Goal: Task Accomplishment & Management: Complete application form

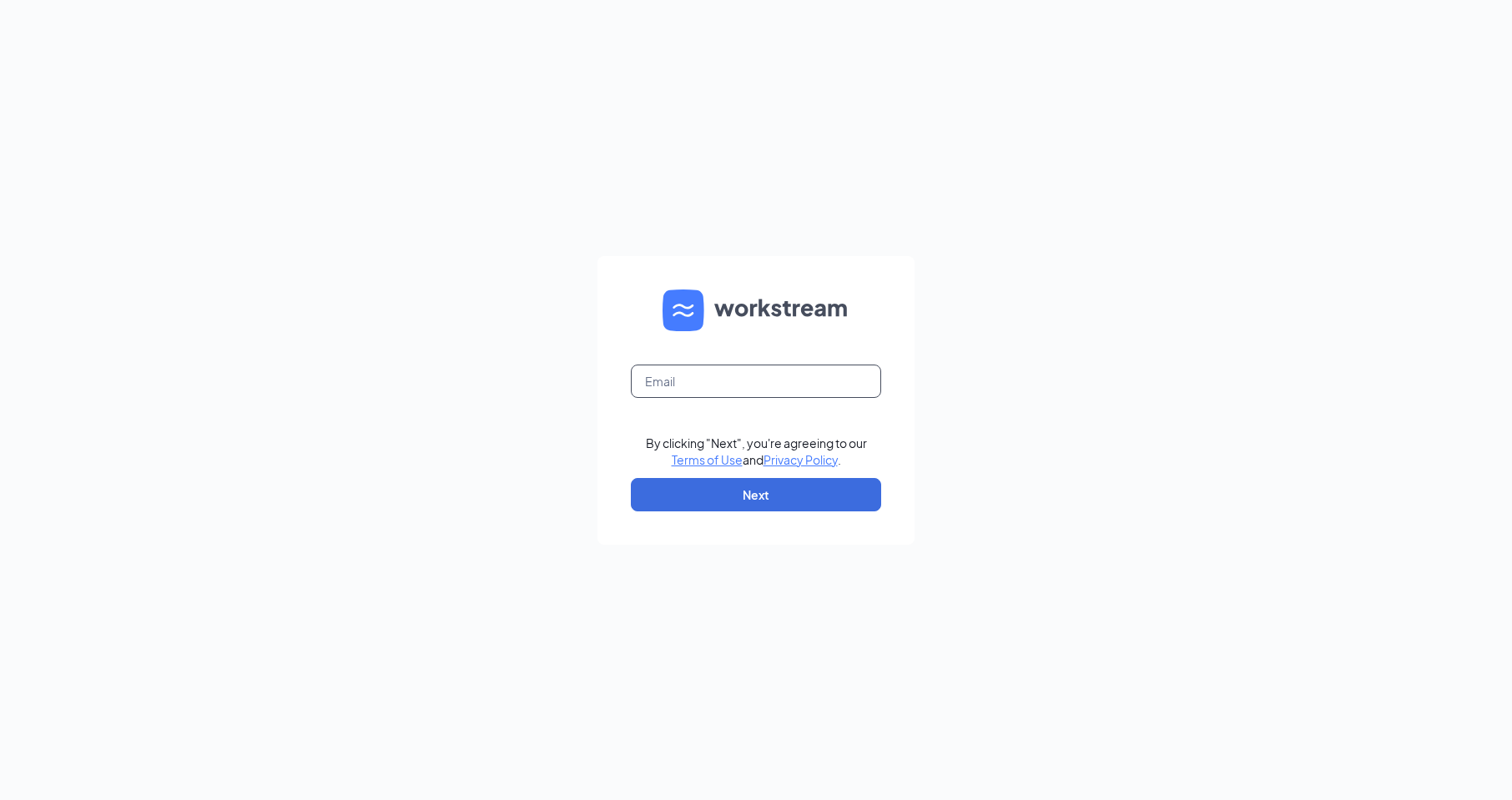
click at [754, 384] on input "text" at bounding box center [756, 380] width 251 height 33
type input "1791@internal-email.com"
click at [761, 500] on button "Next" at bounding box center [756, 494] width 251 height 33
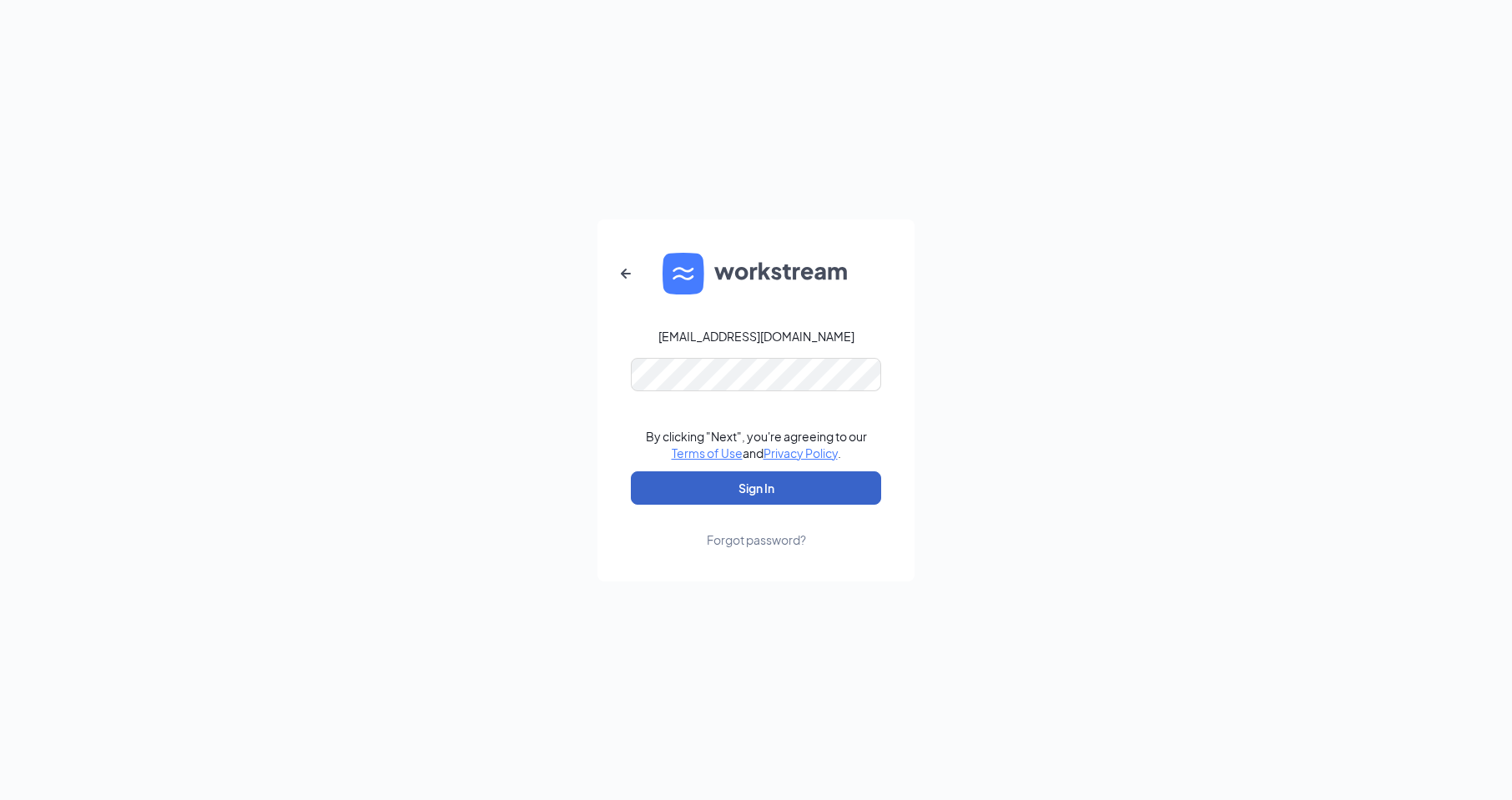
click at [752, 498] on button "Sign In" at bounding box center [756, 487] width 251 height 33
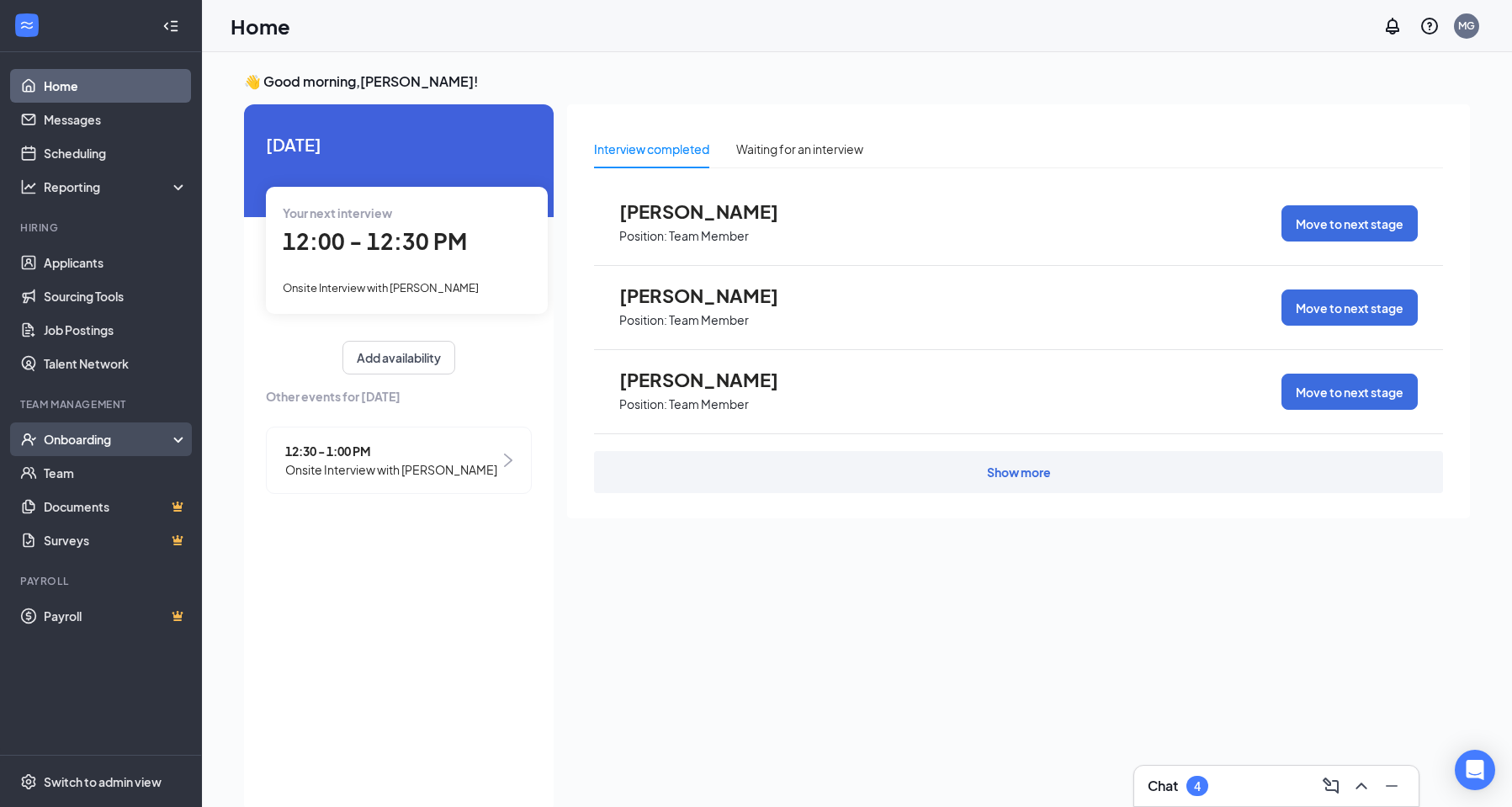
click at [129, 431] on div "Onboarding" at bounding box center [109, 440] width 130 height 17
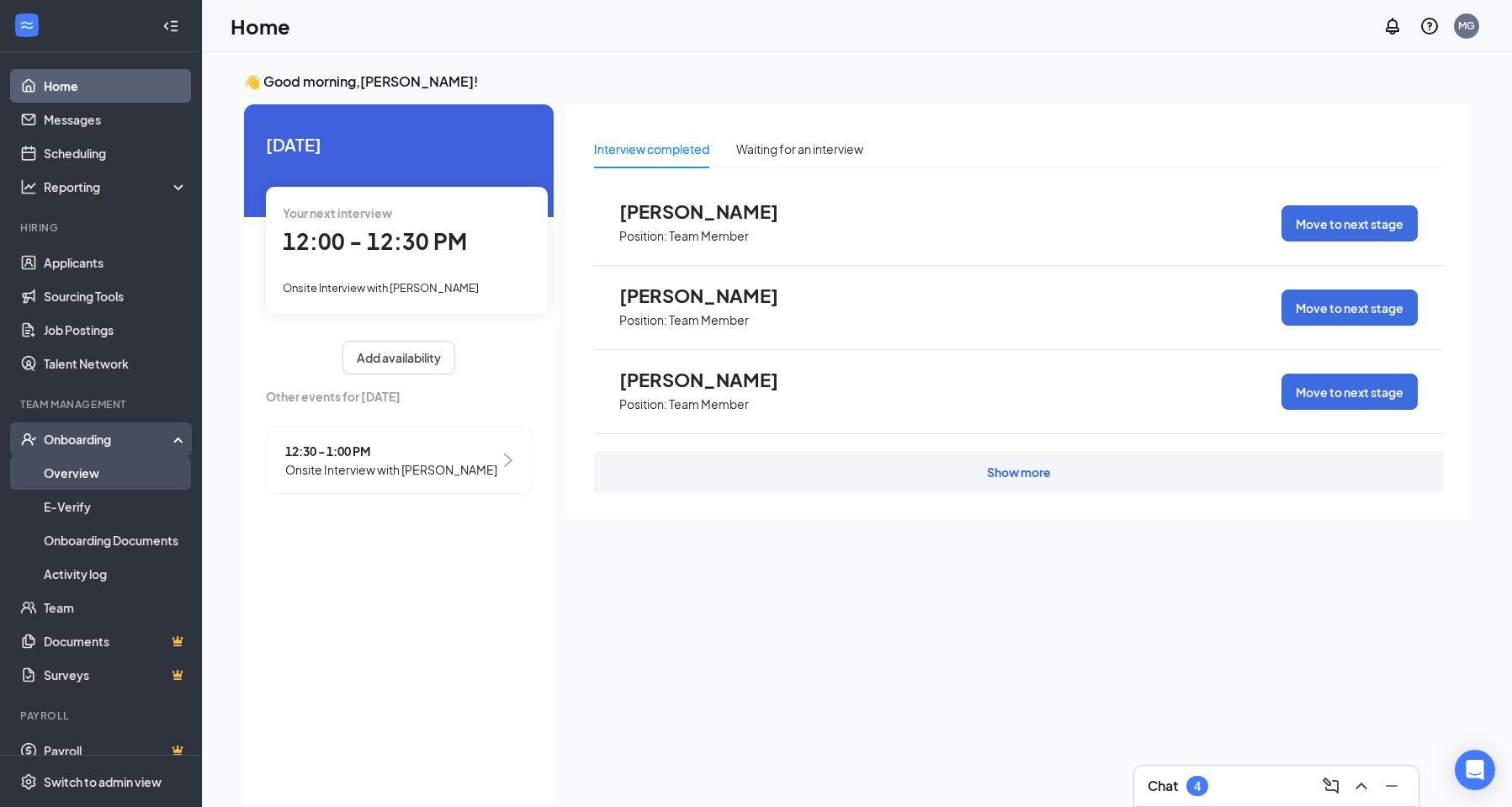
click at [140, 466] on link "Overview" at bounding box center [115, 472] width 144 height 33
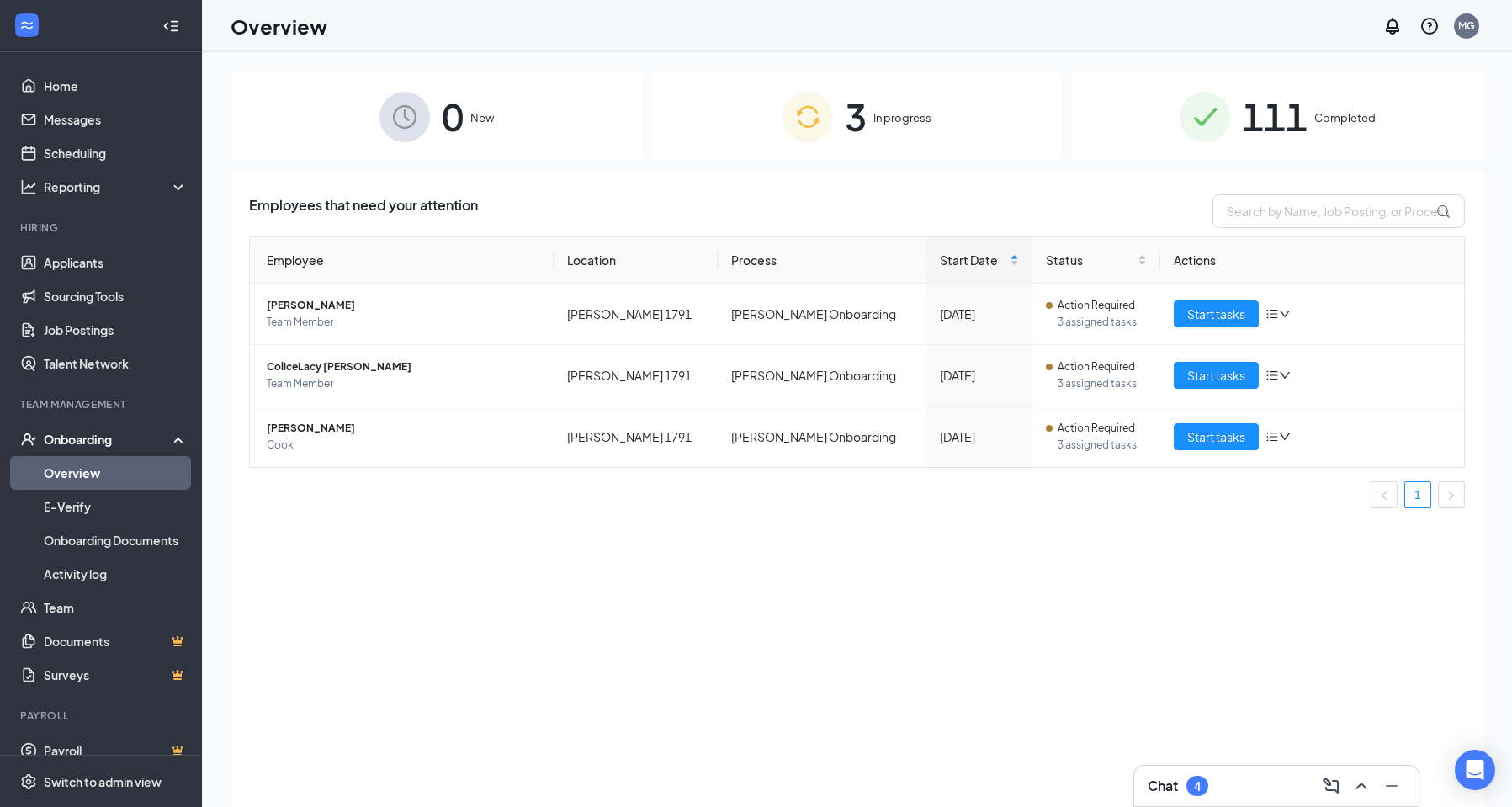
drag, startPoint x: 872, startPoint y: 122, endPoint x: 915, endPoint y: 159, distance: 56.7
click at [874, 126] on div "3 In progress" at bounding box center [858, 116] width 412 height 89
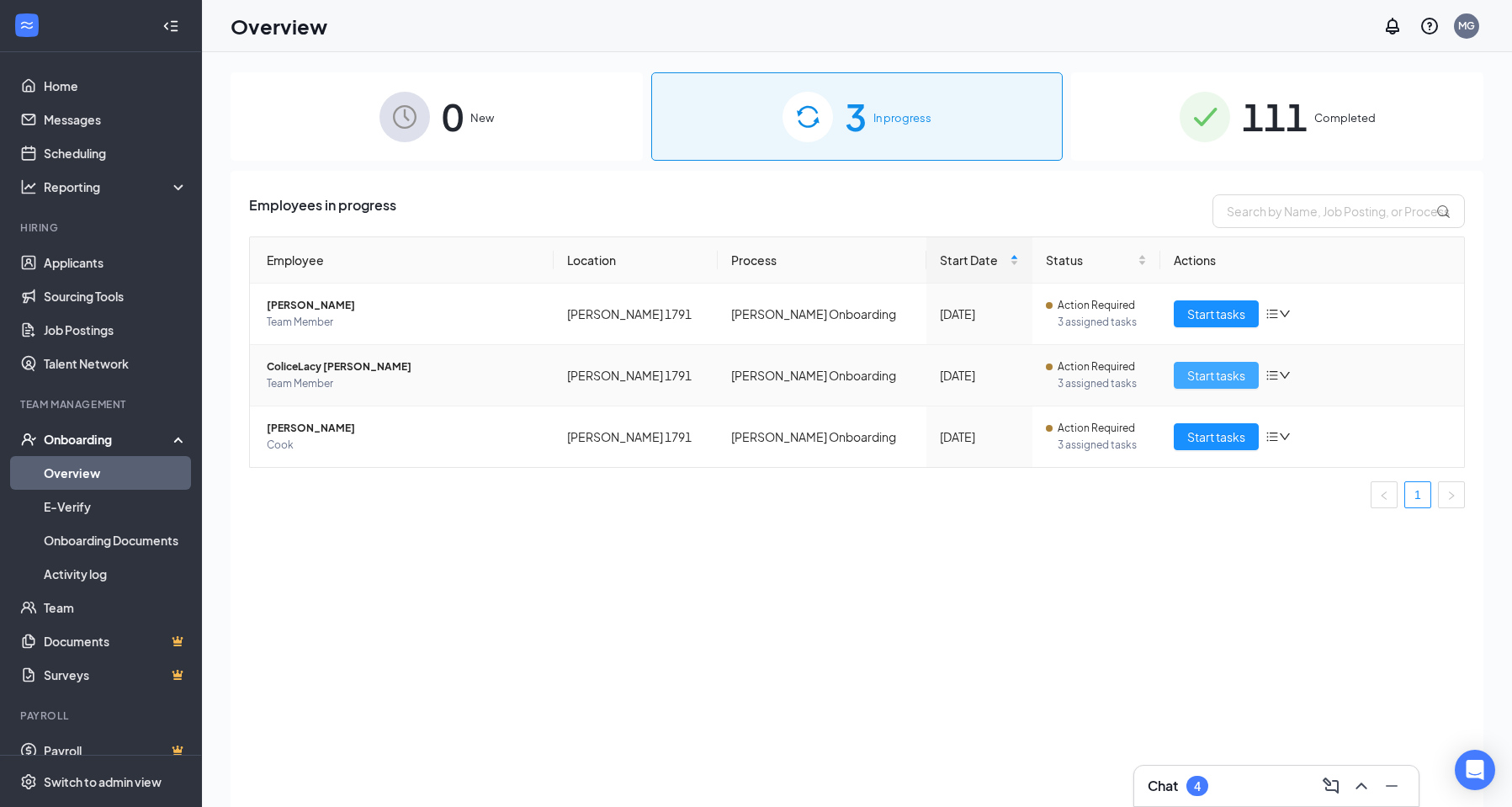
click at [1195, 377] on span "Start tasks" at bounding box center [1215, 375] width 58 height 18
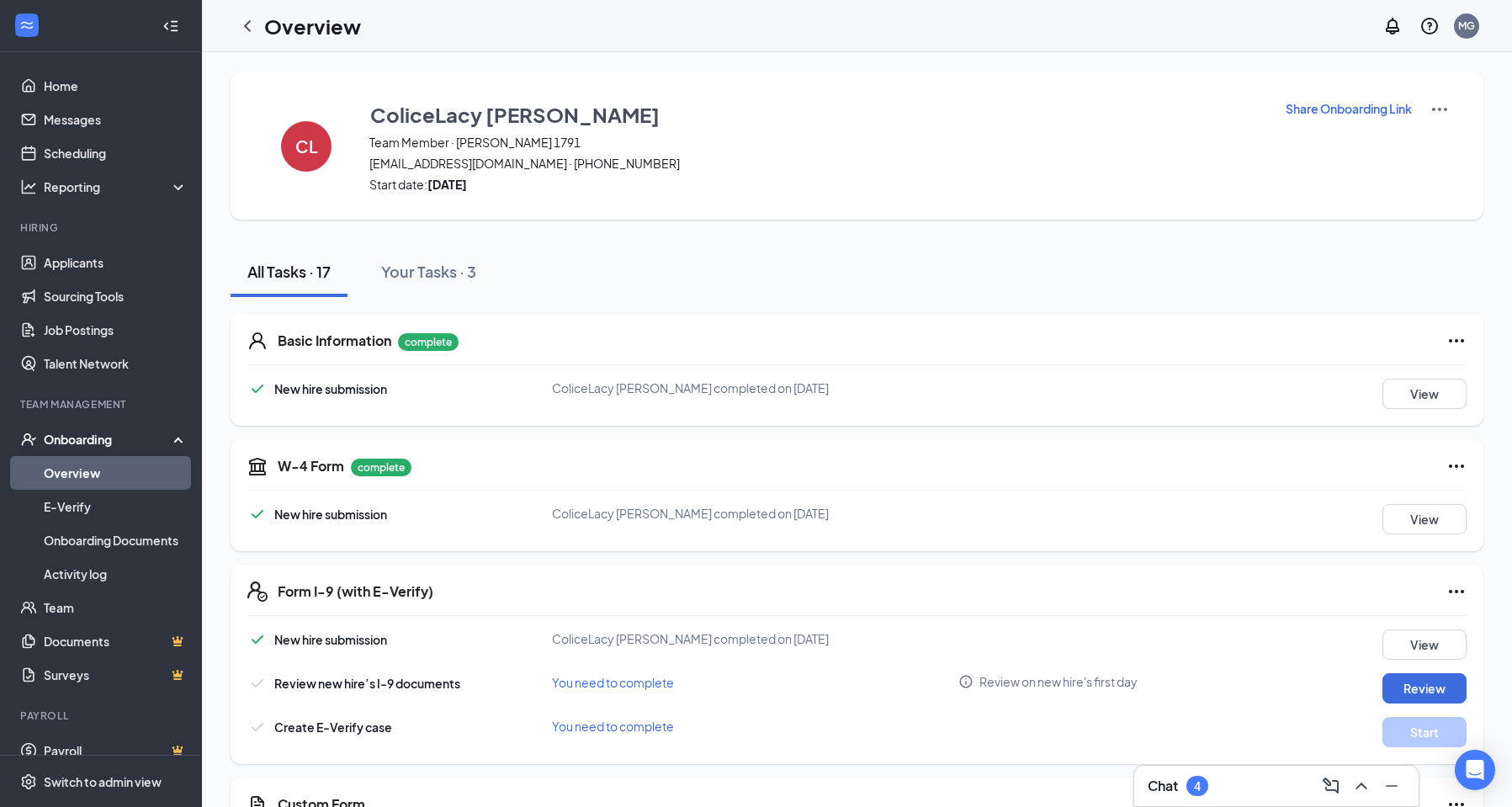
scroll to position [84, 0]
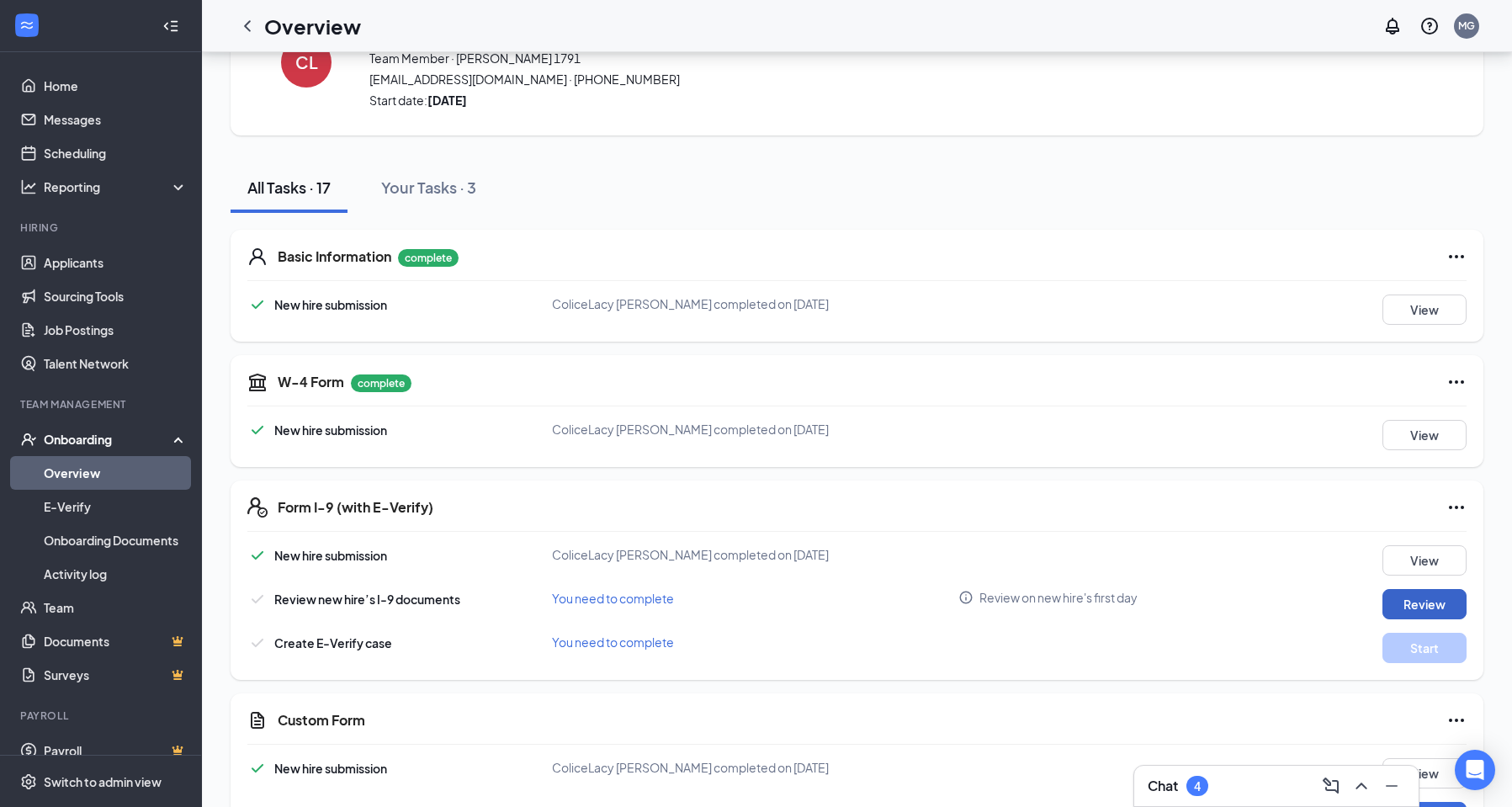
click at [1404, 593] on button "Review" at bounding box center [1424, 604] width 84 height 31
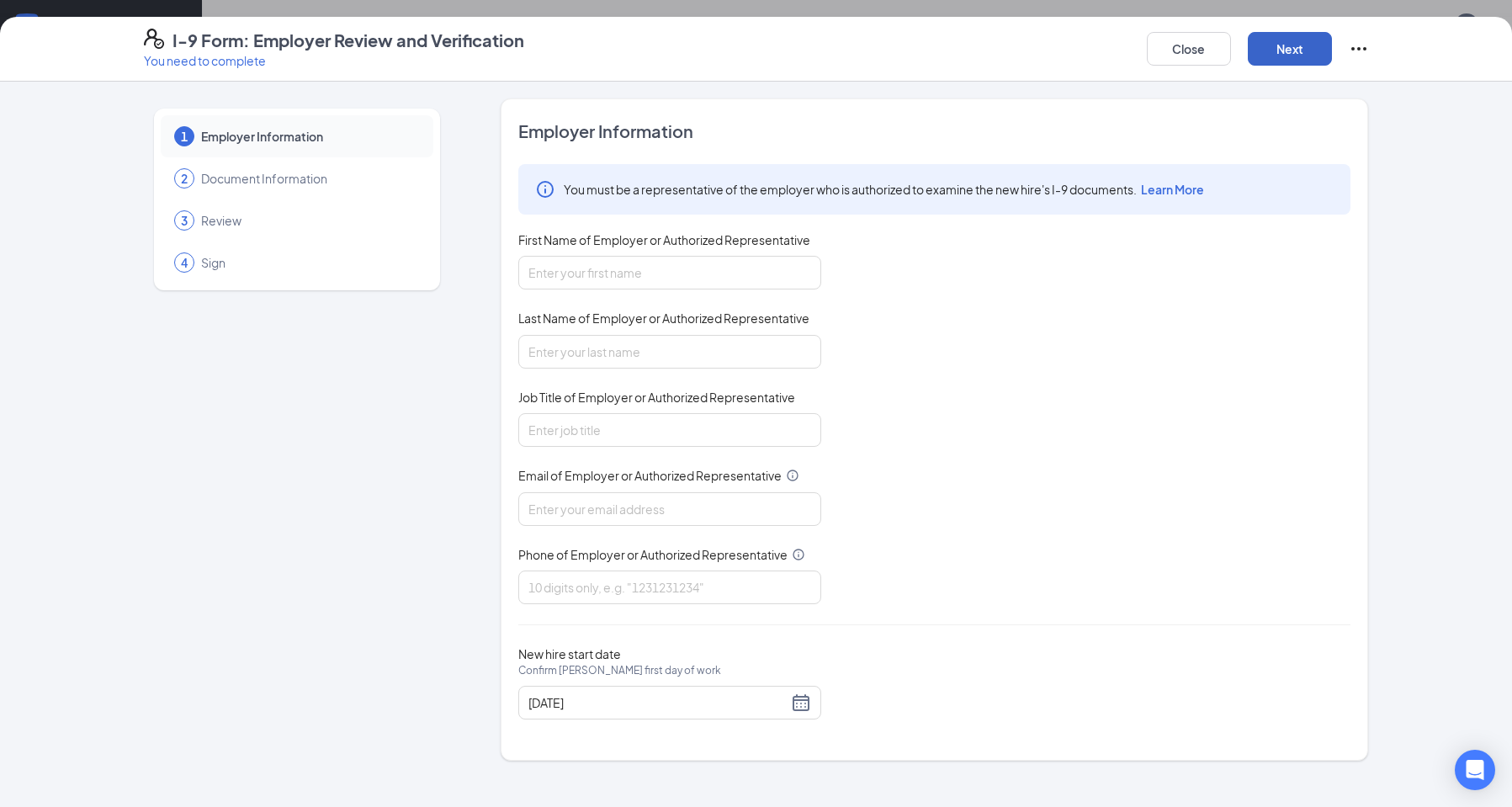
click at [1291, 51] on button "Next" at bounding box center [1290, 49] width 84 height 33
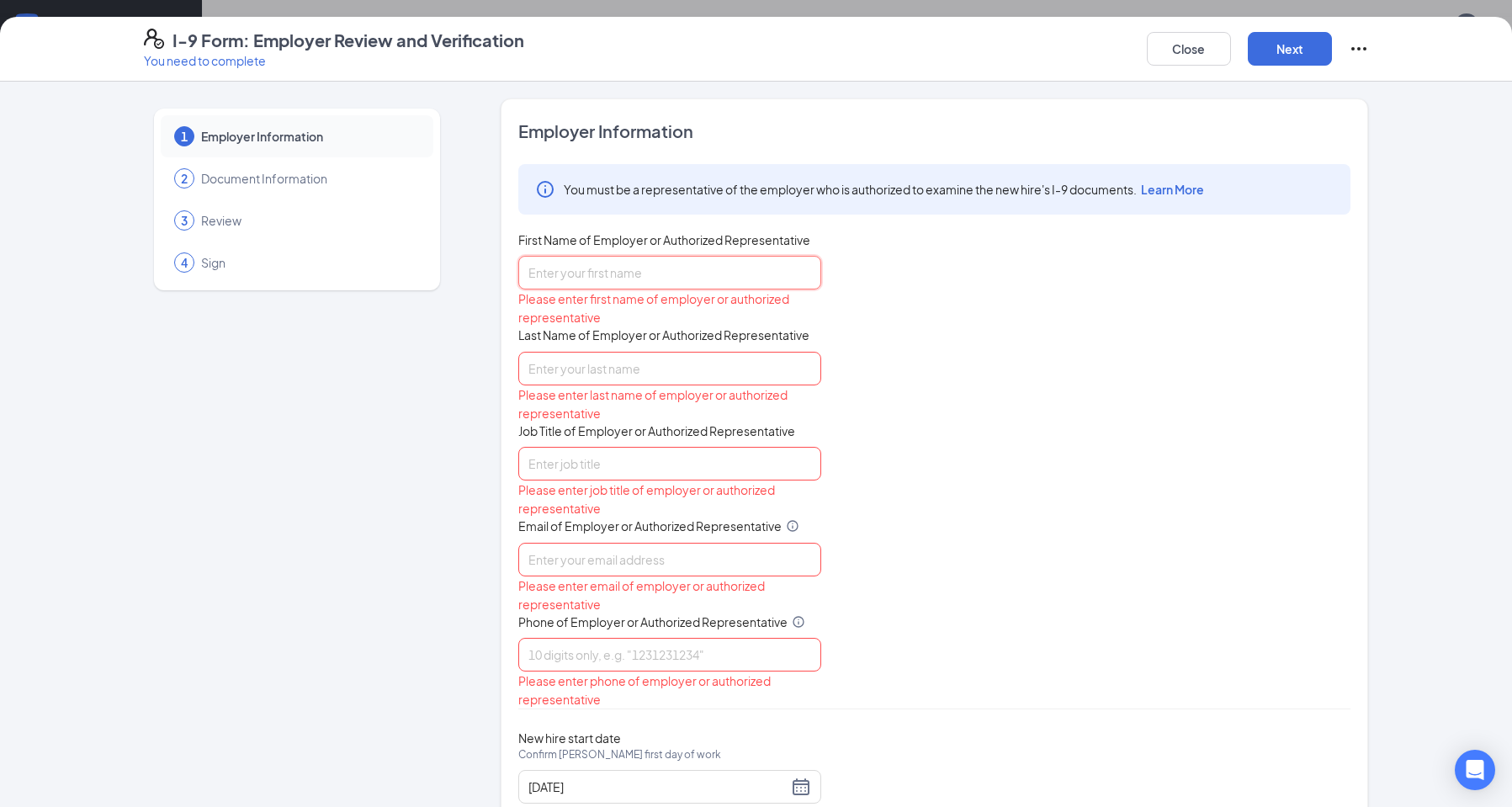
click at [653, 274] on input "First Name of Employer or Authorized Representative" at bounding box center [669, 272] width 302 height 33
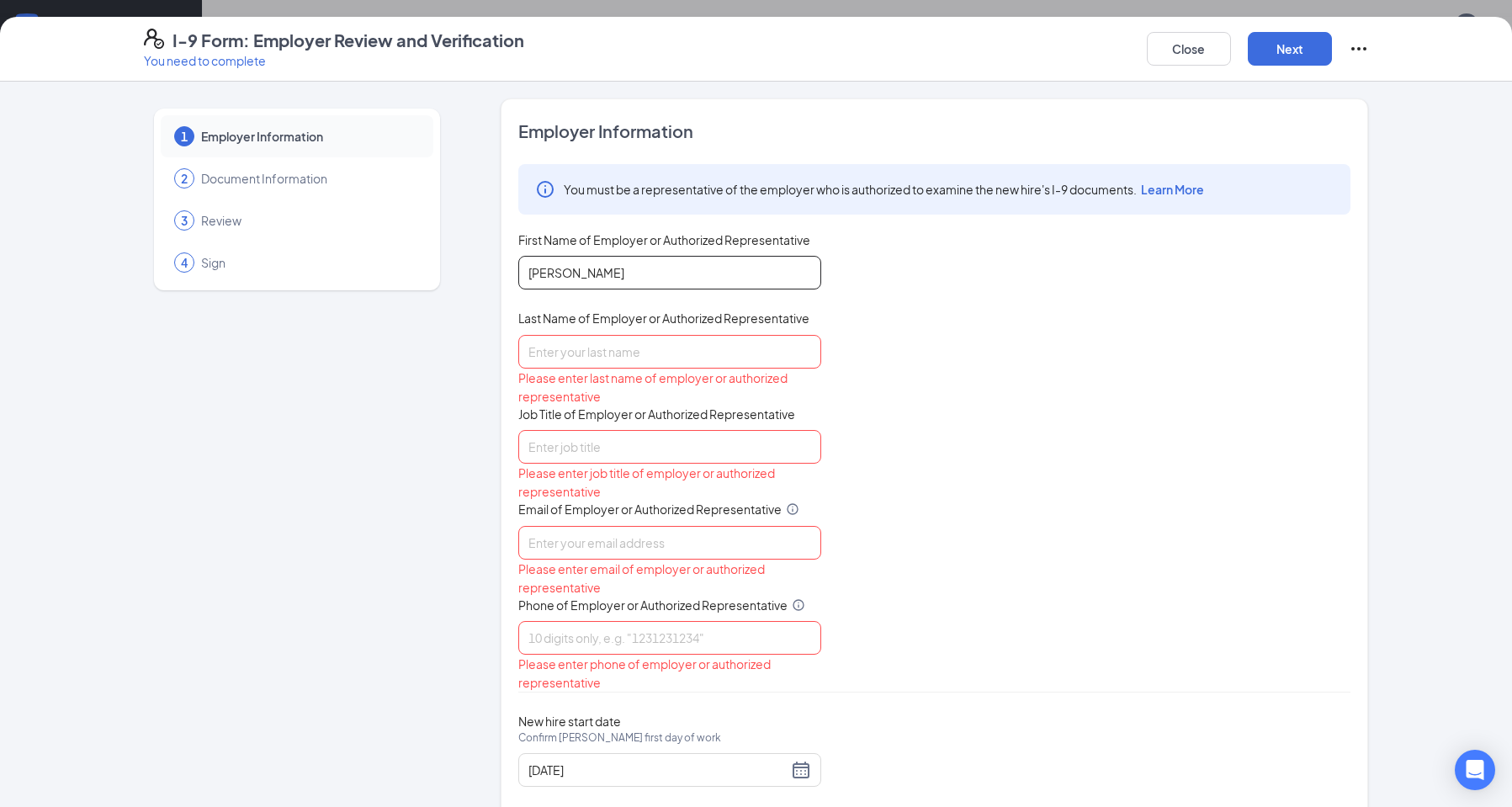
type input "[PERSON_NAME]"
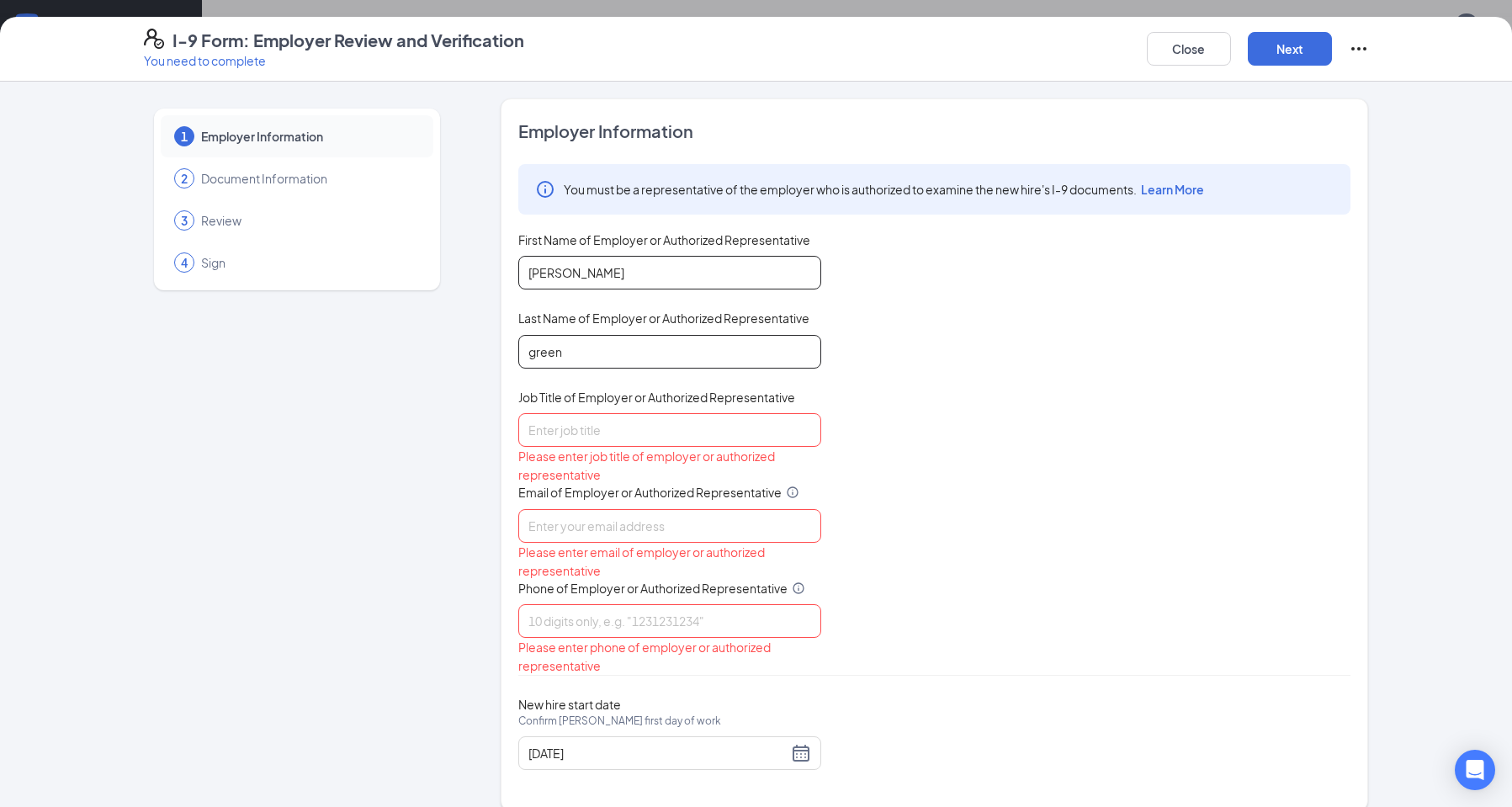
type input "green"
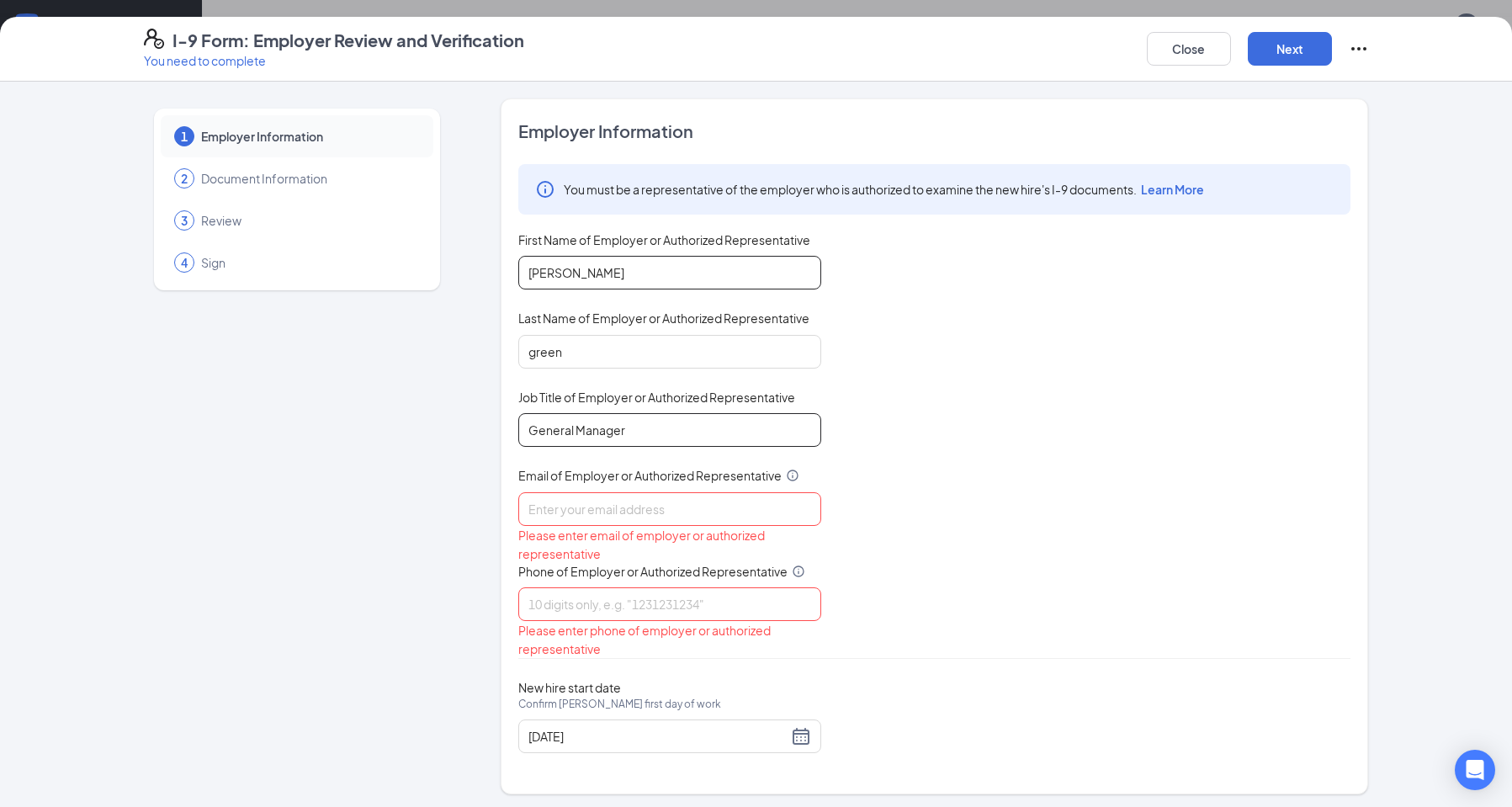
type input "General Manager"
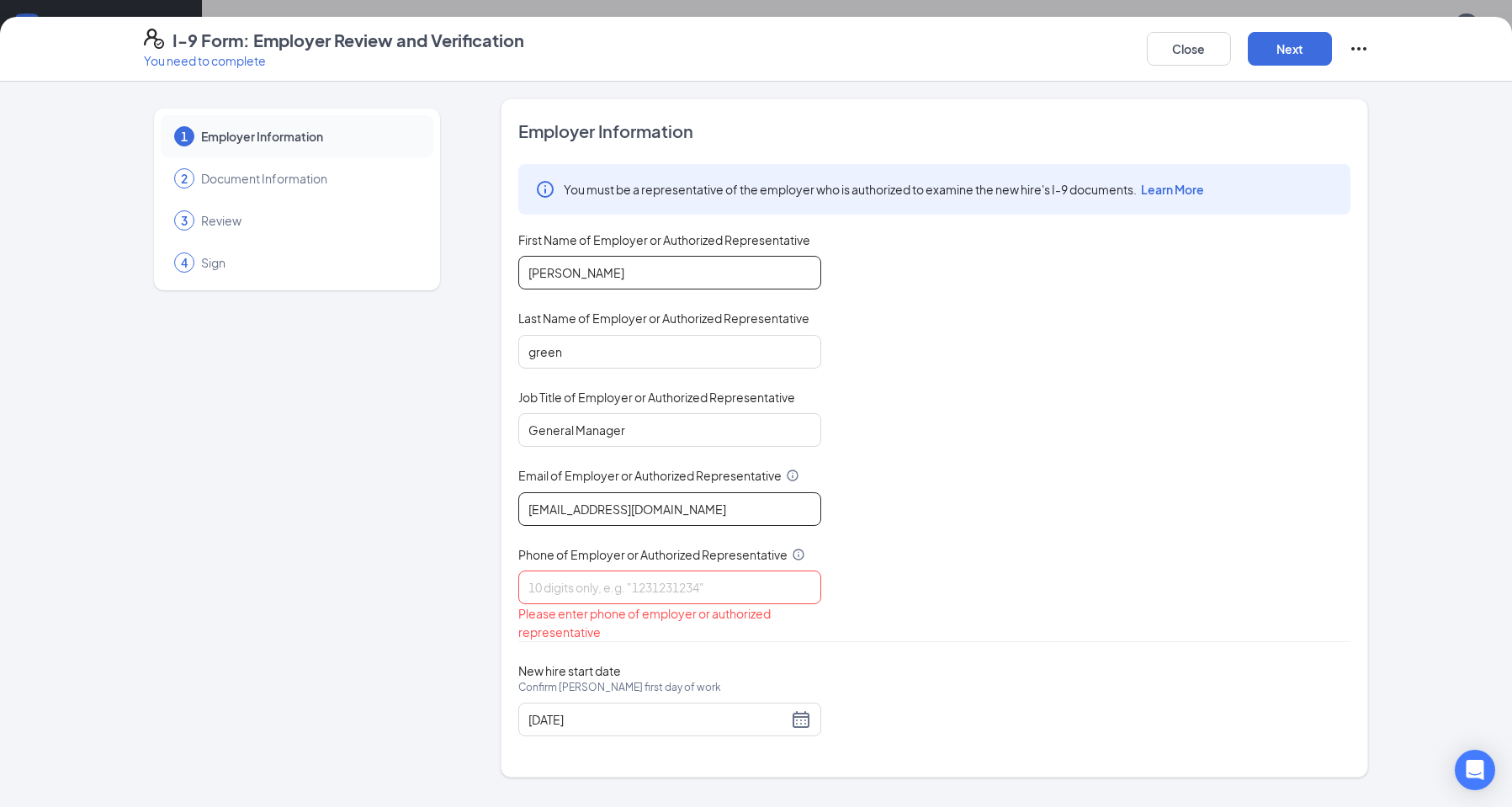
type input "[EMAIL_ADDRESS][DOMAIN_NAME]"
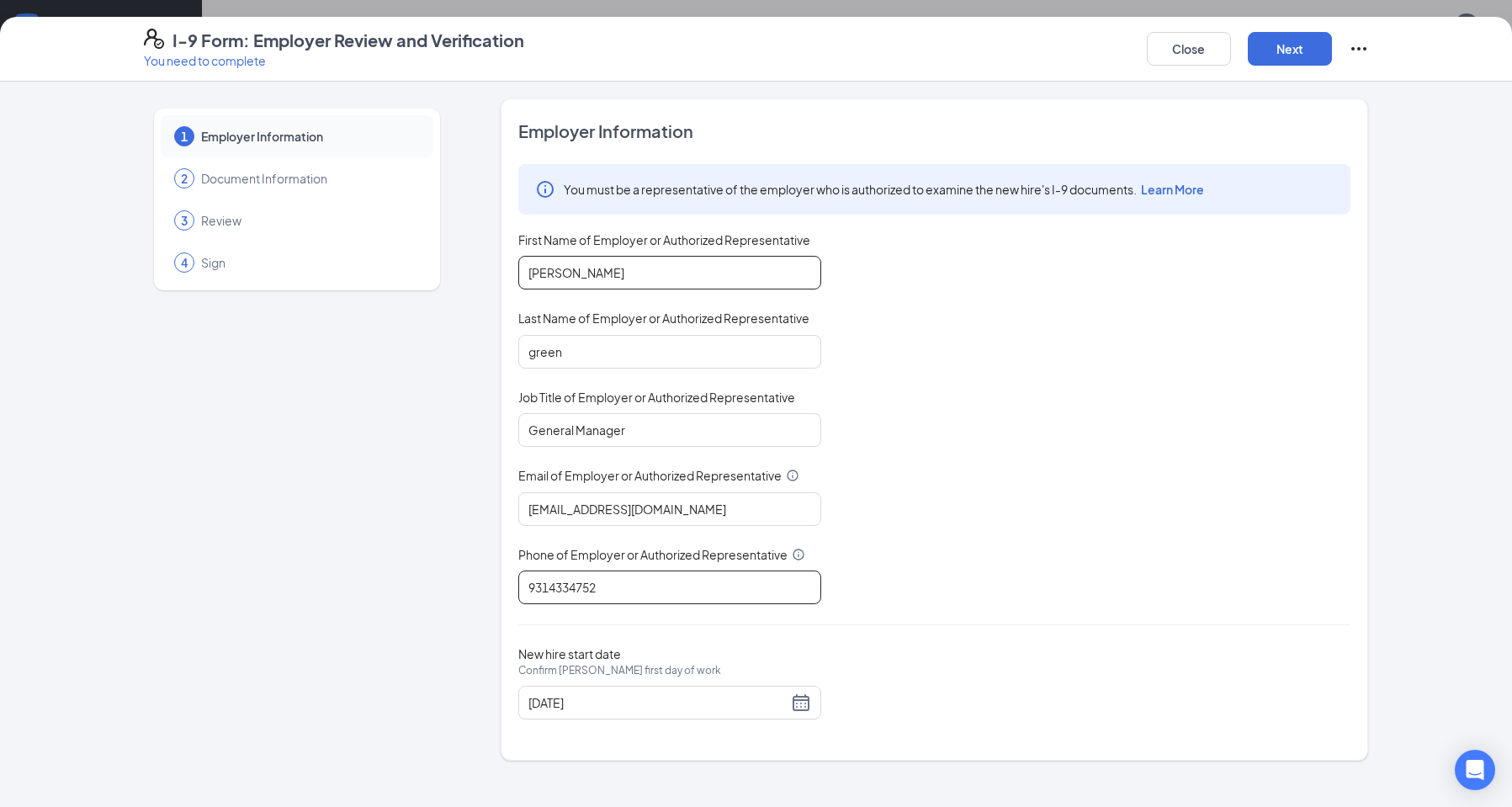
type input "9314334752"
click at [1300, 47] on button "Next" at bounding box center [1290, 49] width 84 height 33
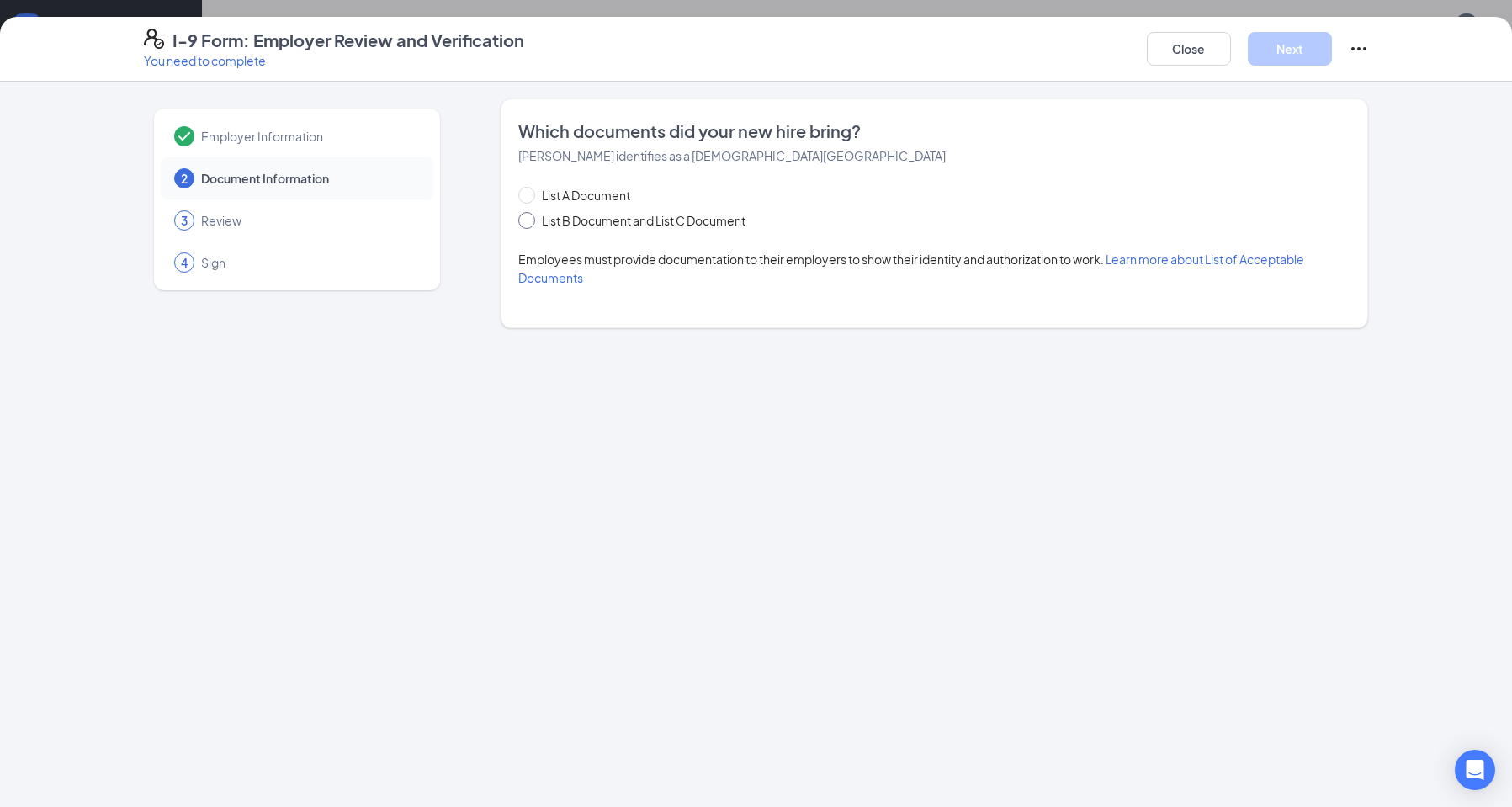
click at [534, 217] on span at bounding box center [527, 220] width 17 height 17
click at [530, 217] on input "List B Document and List C Document" at bounding box center [524, 217] width 11 height 11
radio input "true"
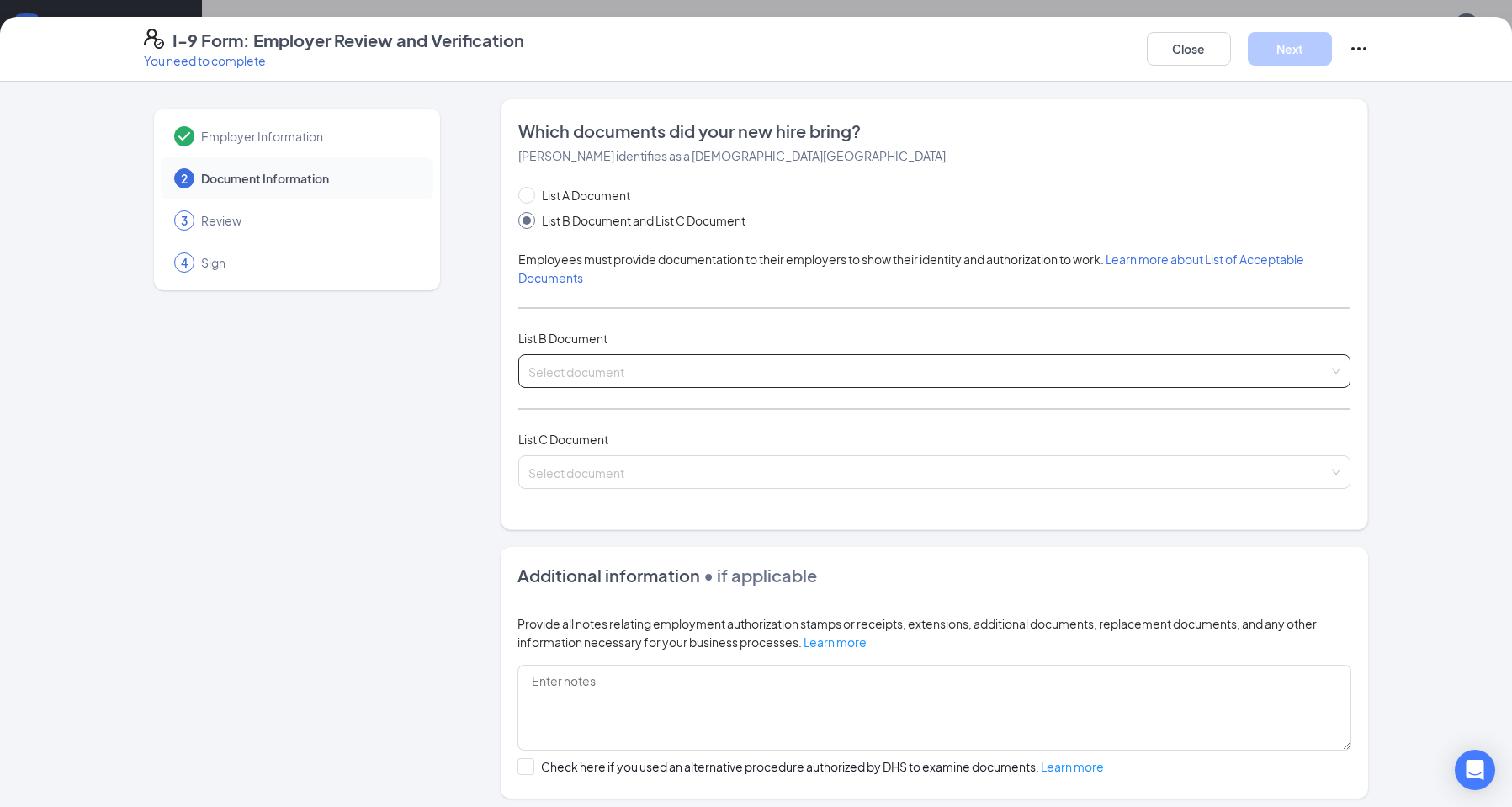
click at [594, 368] on input "search" at bounding box center [928, 367] width 800 height 25
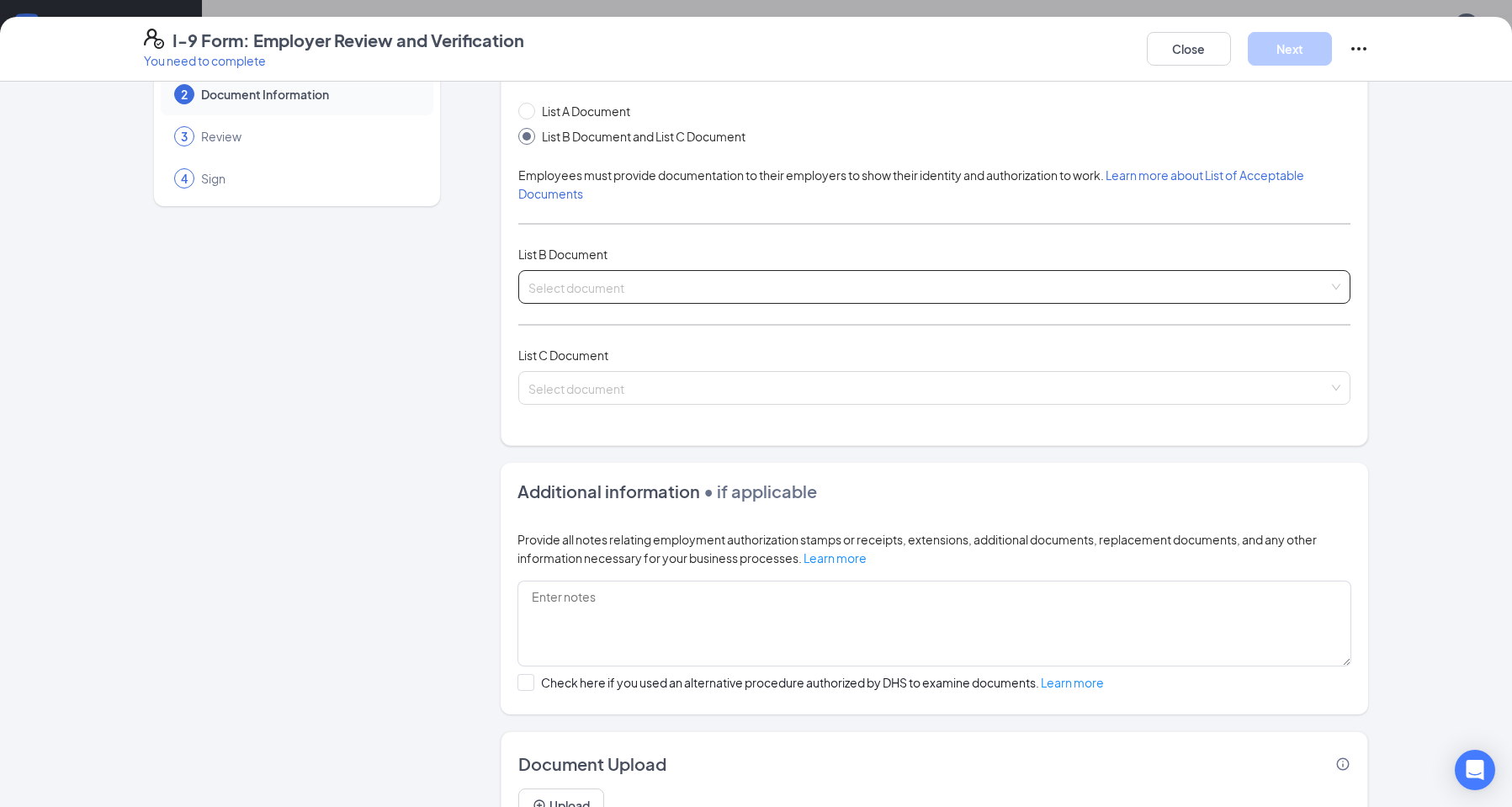
click at [758, 296] on span at bounding box center [928, 287] width 800 height 32
click at [518, 113] on input "List A Document" at bounding box center [524, 109] width 11 height 11
radio input "true"
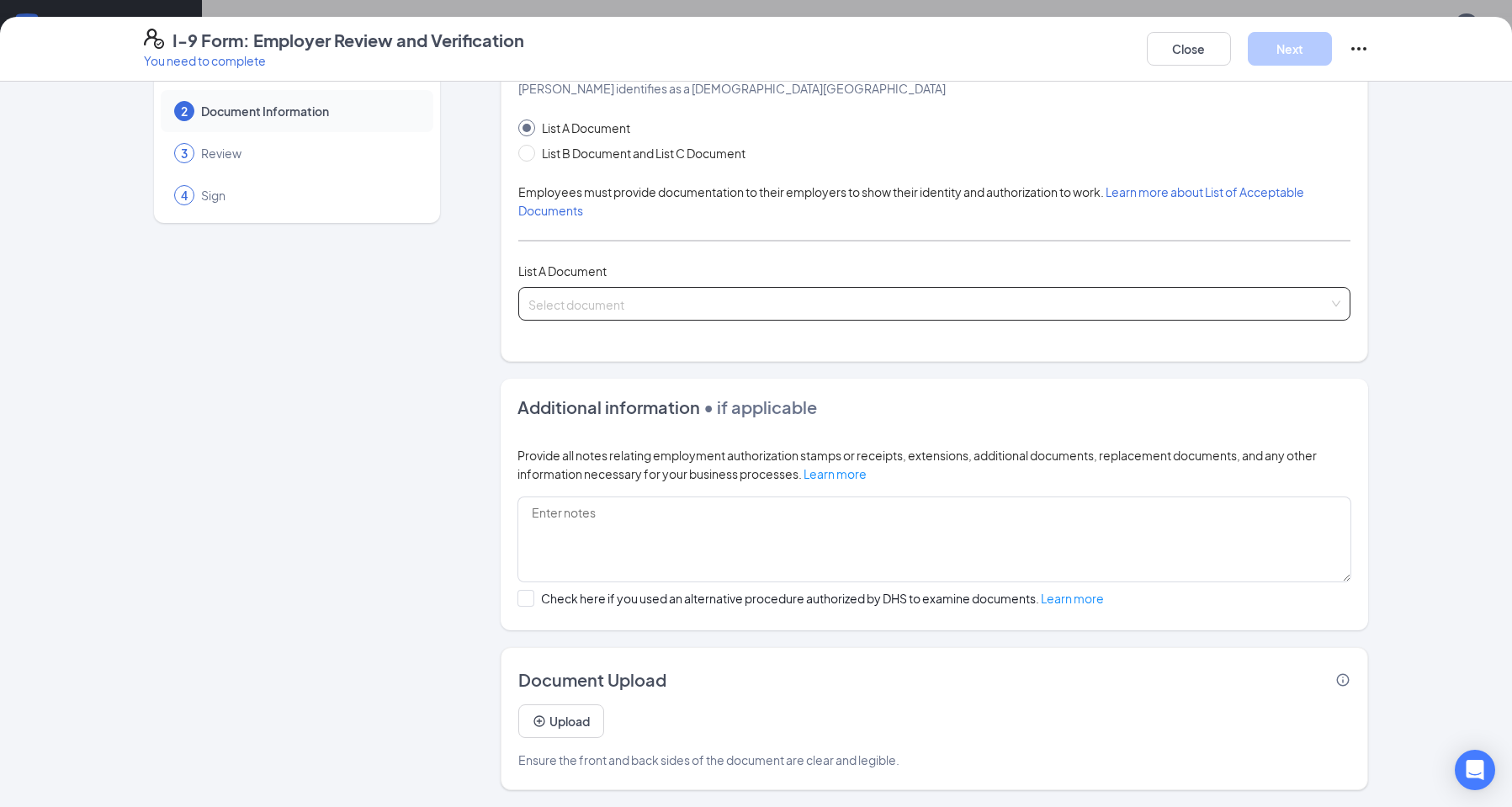
click at [645, 300] on input "search" at bounding box center [928, 300] width 800 height 25
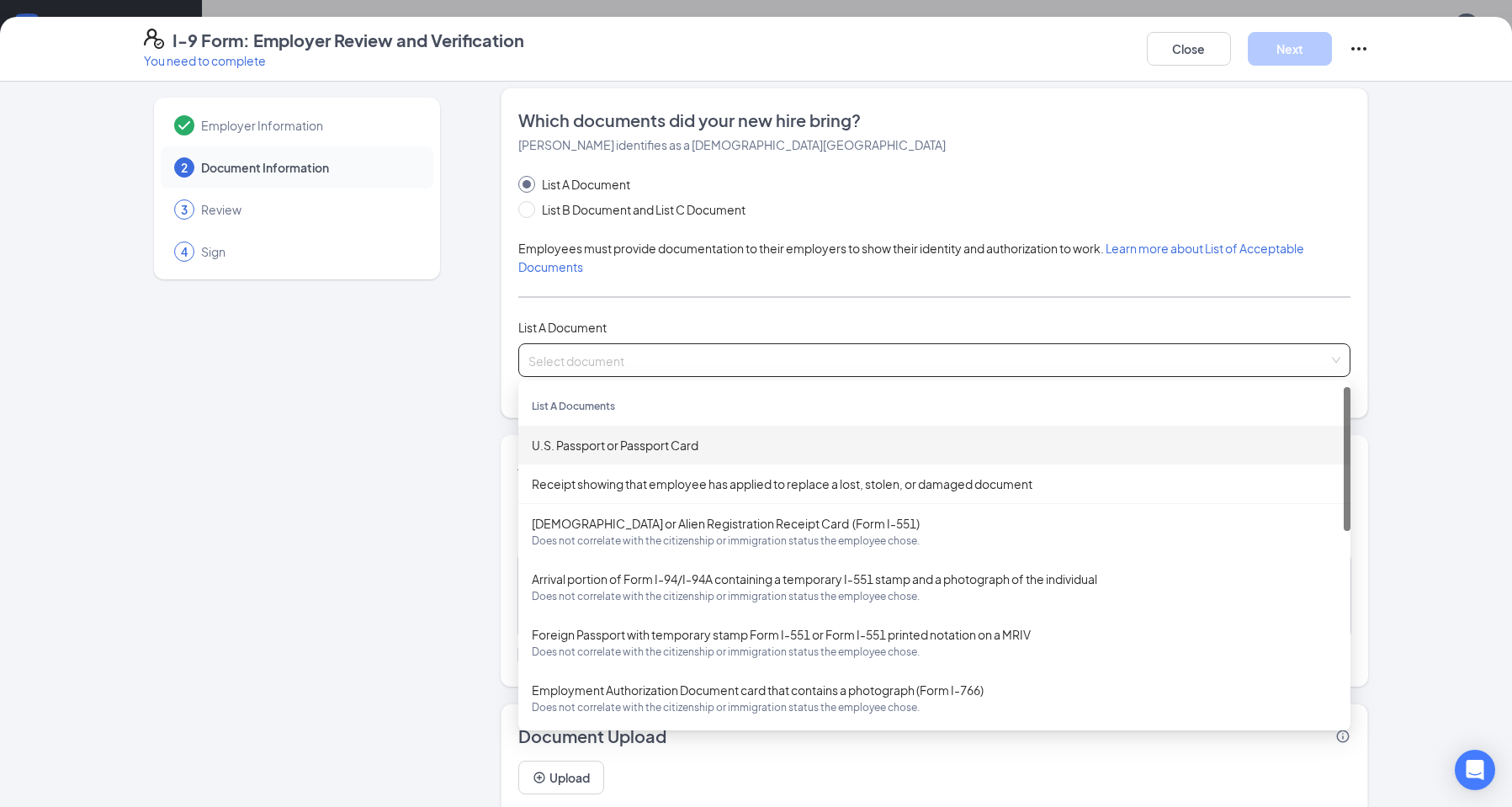
scroll to position [0, 0]
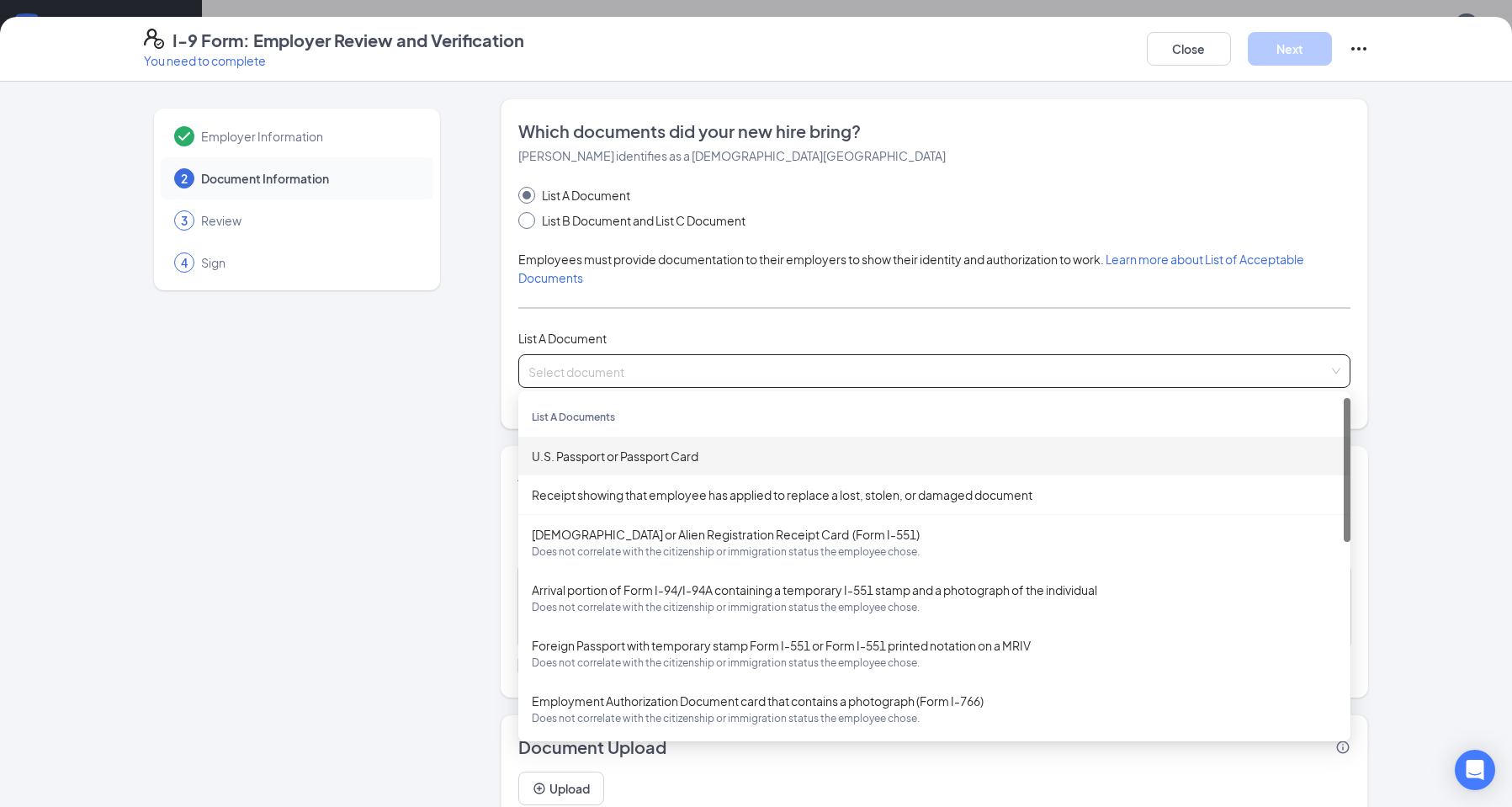
click at [519, 224] on span at bounding box center [527, 220] width 17 height 17
click at [519, 224] on input "List B Document and List C Document" at bounding box center [524, 217] width 11 height 11
radio input "true"
radio input "false"
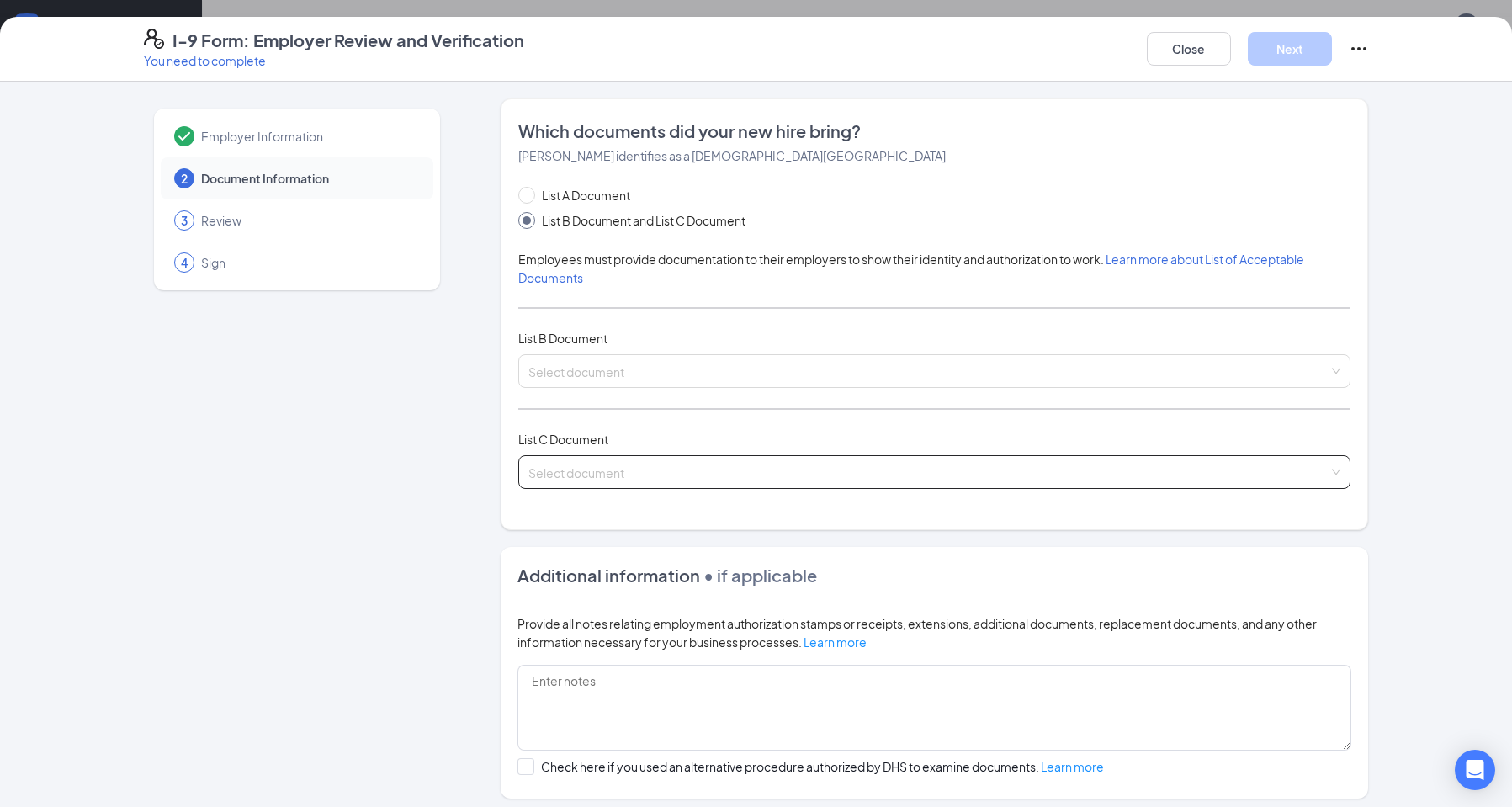
click at [692, 464] on input "search" at bounding box center [928, 468] width 800 height 25
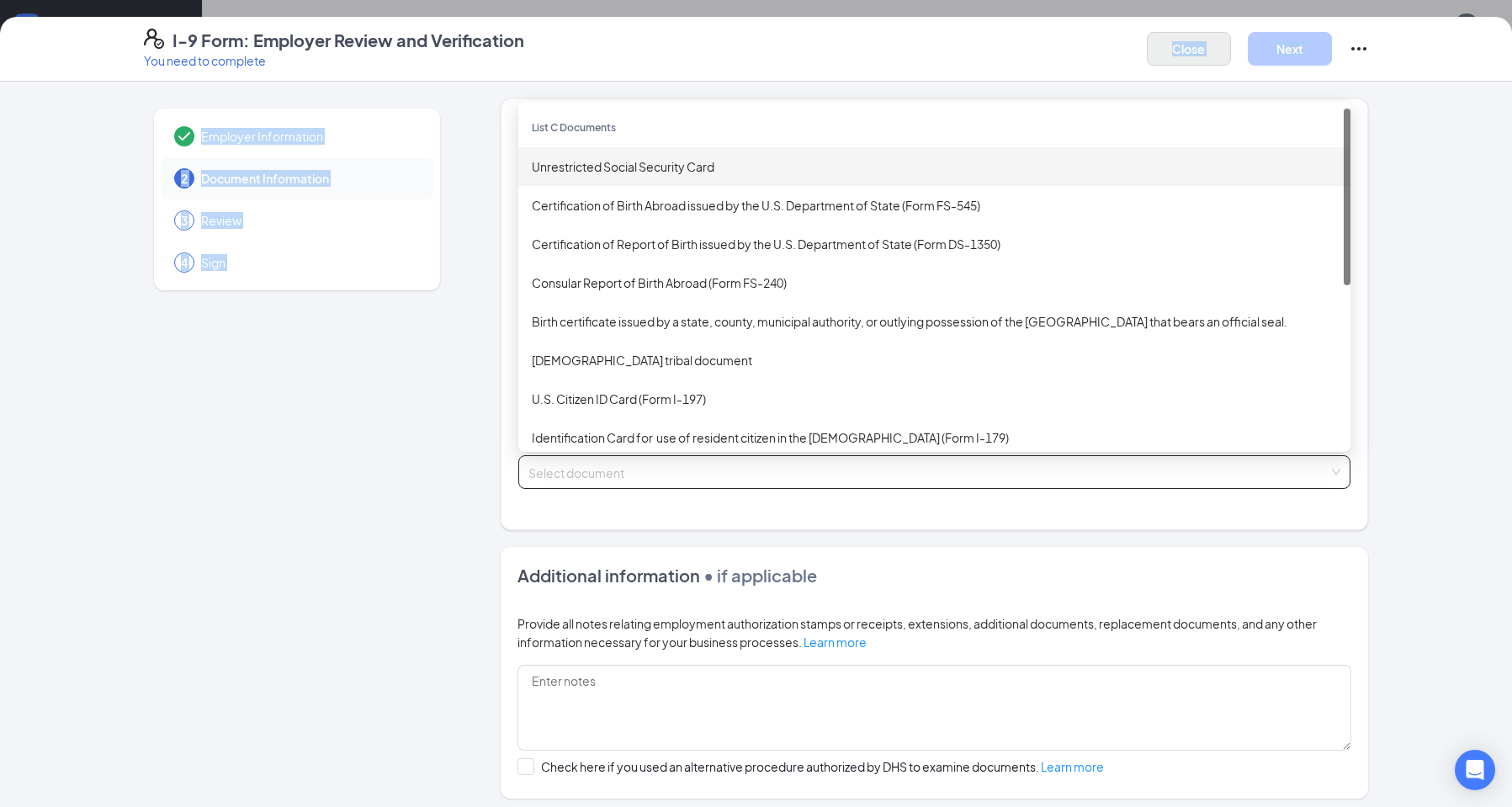
drag, startPoint x: 1007, startPoint y: 83, endPoint x: 1168, endPoint y: 35, distance: 168.0
click at [1049, 60] on div "I-9 Form: Employer Review and Verification You need to complete Close Next Empl…" at bounding box center [756, 412] width 1512 height 790
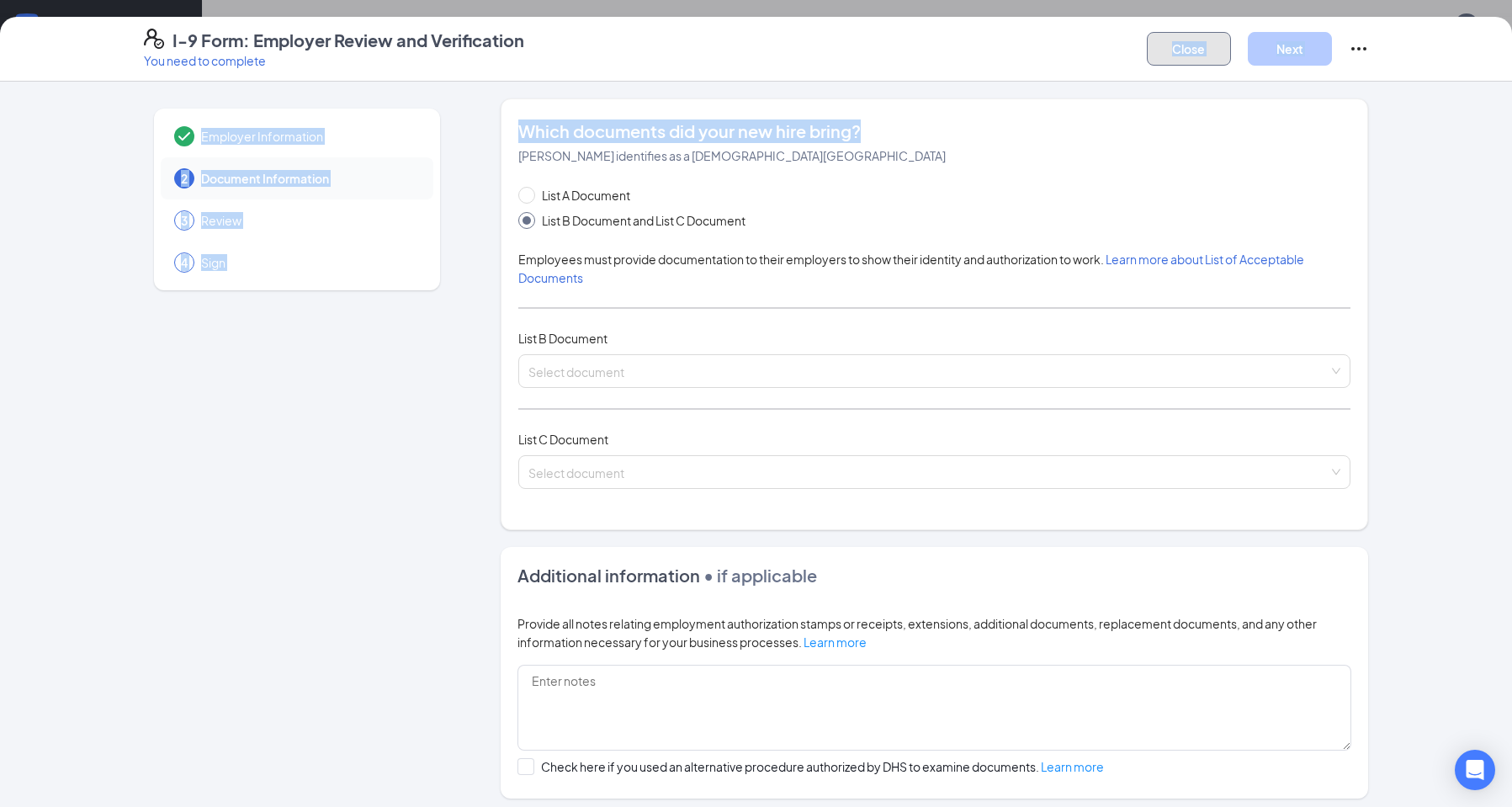
click at [1192, 49] on button "Close" at bounding box center [1189, 49] width 84 height 33
